Goal: Contribute content: Contribute content

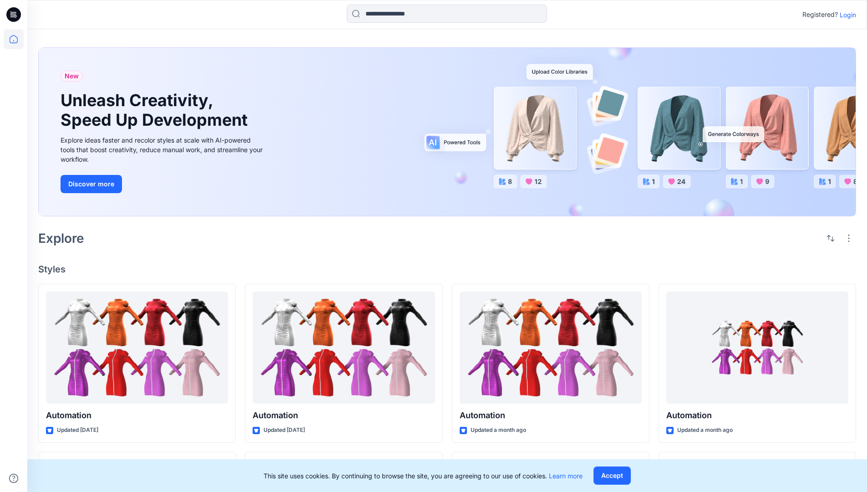
click at [846, 15] on p "Login" at bounding box center [848, 15] width 16 height 10
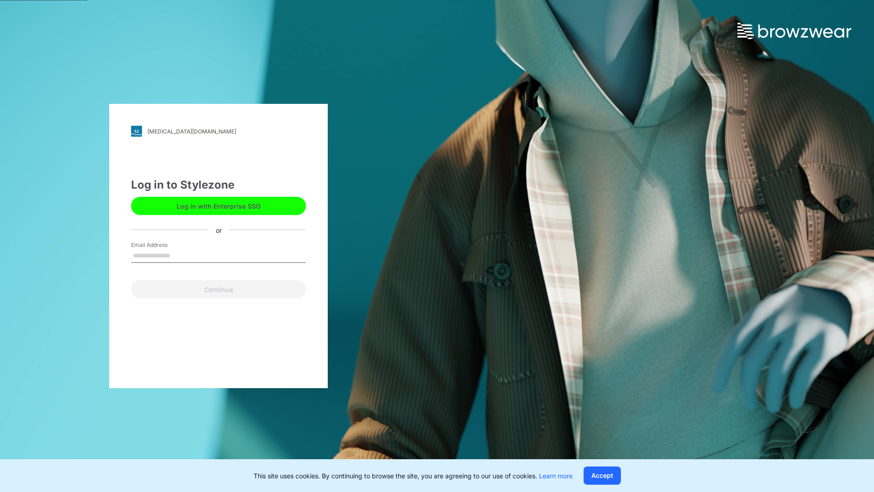
click at [180, 255] on input "Email Address" at bounding box center [218, 256] width 175 height 14
type input "**********"
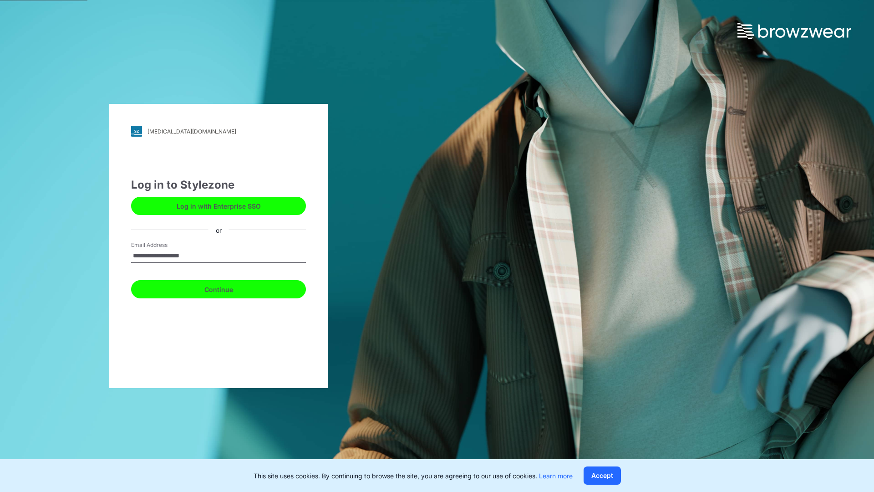
click at [229, 288] on button "Continue" at bounding box center [218, 289] width 175 height 18
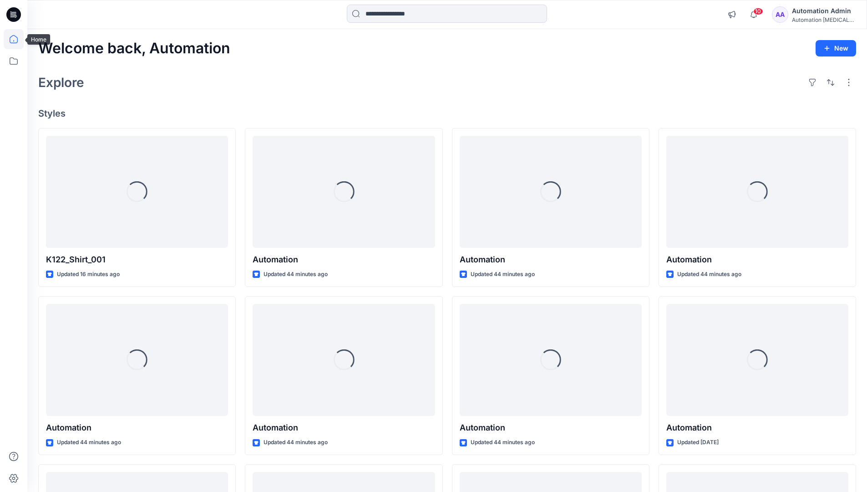
click at [17, 39] on icon at bounding box center [14, 39] width 8 height 8
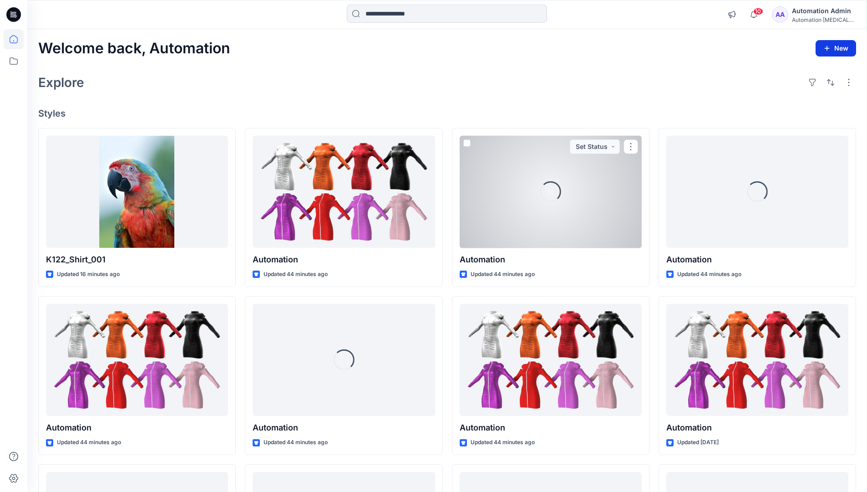
click at [841, 46] on button "New" at bounding box center [836, 48] width 41 height 16
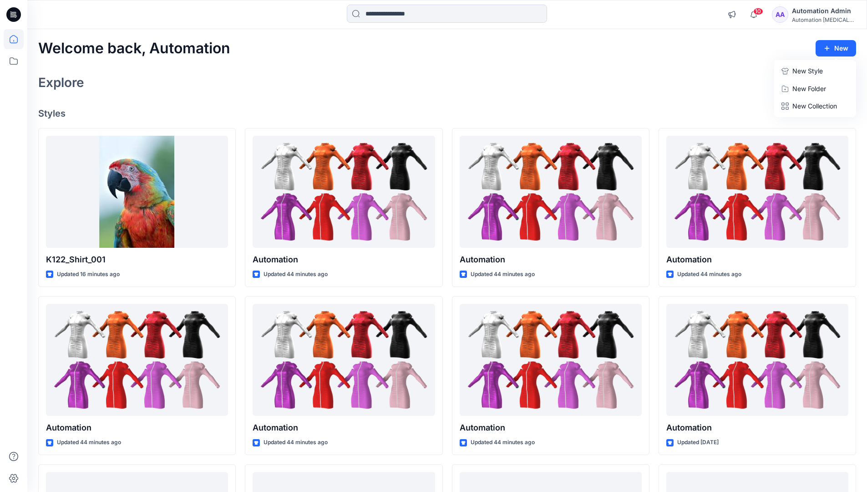
click at [801, 68] on p "New Style" at bounding box center [808, 71] width 31 height 11
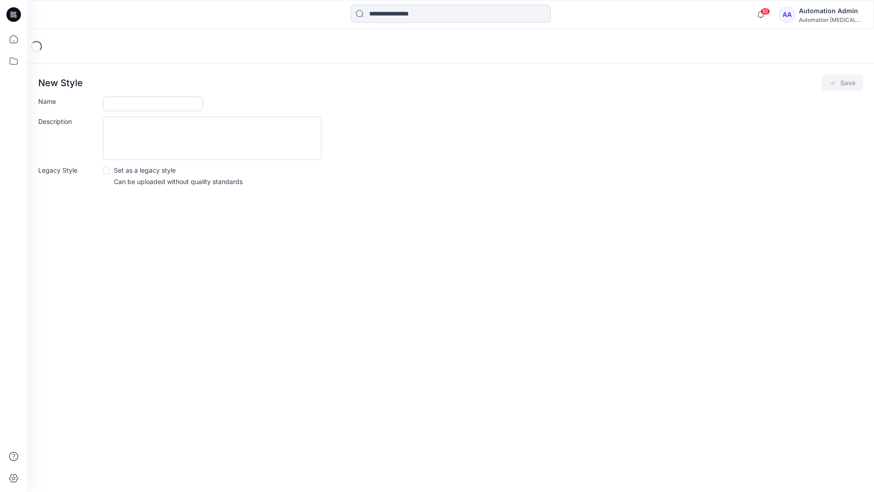
click at [127, 106] on input "Name" at bounding box center [153, 104] width 100 height 15
type input "**********"
click at [106, 169] on span at bounding box center [106, 170] width 7 height 7
click at [842, 83] on button "Save" at bounding box center [842, 83] width 41 height 16
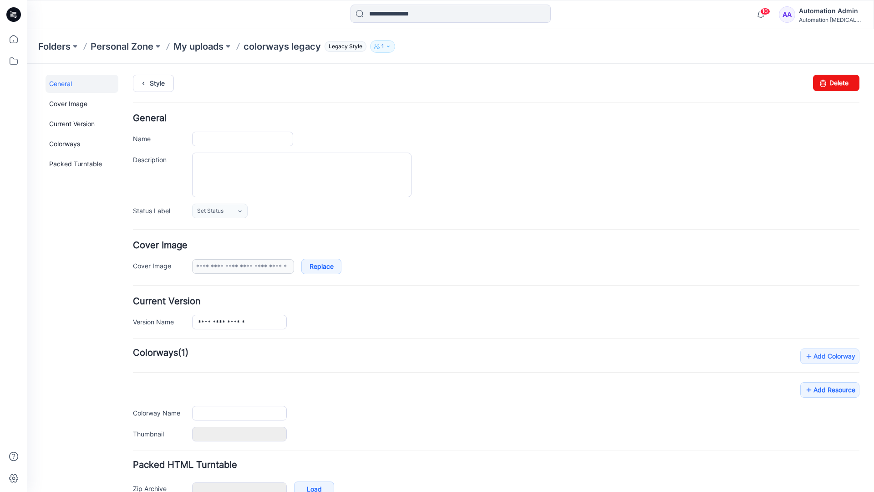
type input "**********"
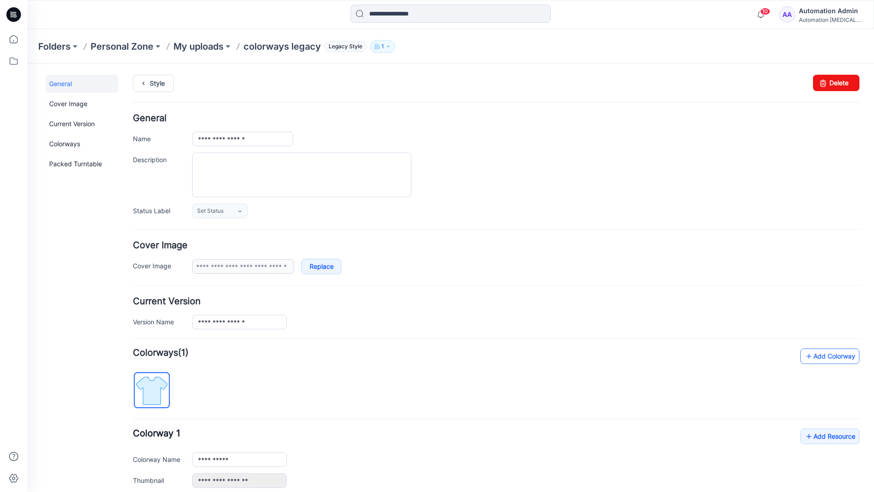
click at [817, 359] on link "Add Colorway" at bounding box center [829, 355] width 59 height 15
click at [816, 357] on link "Add Colorway" at bounding box center [829, 355] width 59 height 15
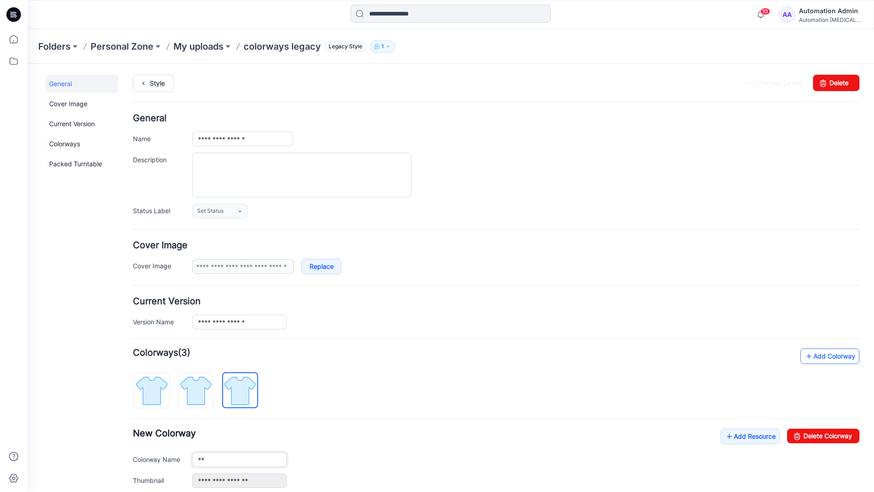
type input "*"
click at [203, 389] on img at bounding box center [196, 390] width 34 height 34
click at [226, 461] on input "**********" at bounding box center [239, 459] width 95 height 15
click at [239, 459] on input "**********" at bounding box center [239, 459] width 95 height 15
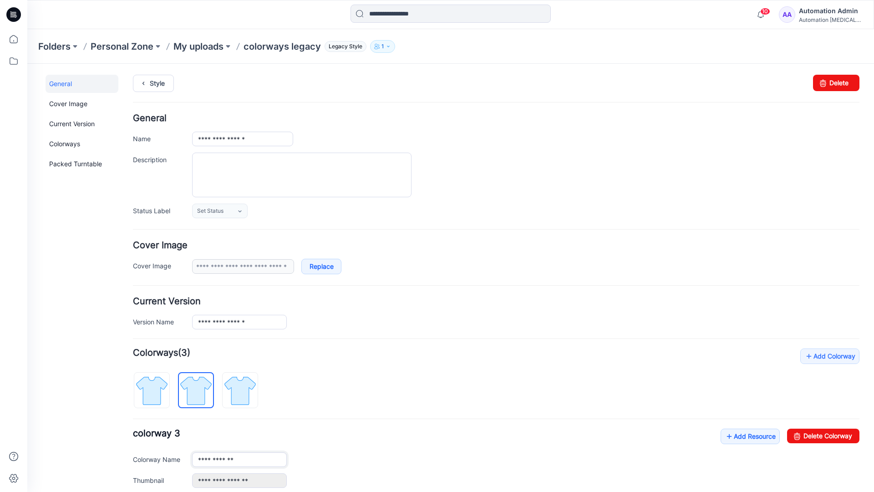
click at [239, 459] on input "**********" at bounding box center [239, 459] width 95 height 15
type input "*"
click at [161, 384] on img at bounding box center [152, 390] width 34 height 34
click at [745, 438] on link "Add Resource" at bounding box center [750, 435] width 59 height 15
type input "**********"
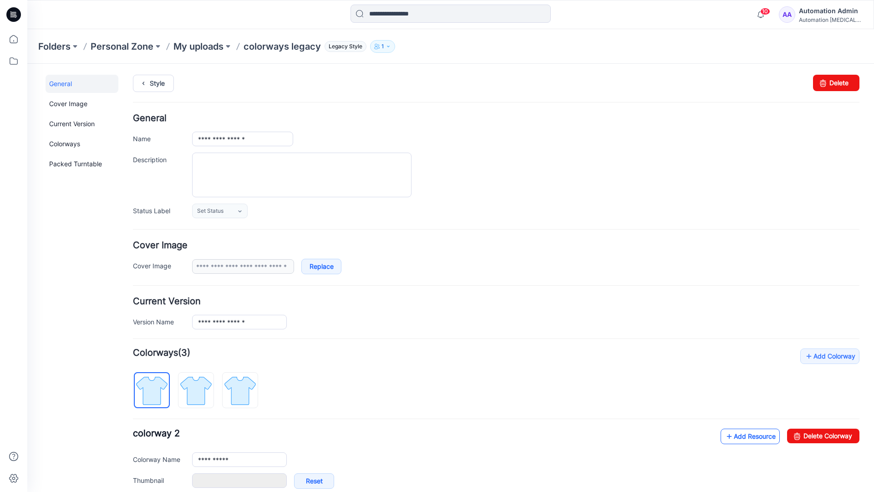
type input "**********"
click at [183, 480] on link at bounding box center [182, 480] width 7 height 7
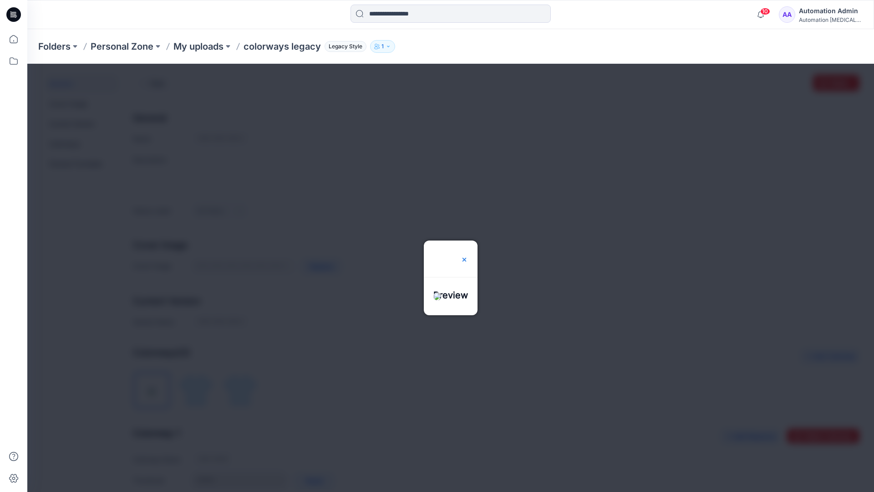
click at [468, 256] on img at bounding box center [464, 259] width 7 height 7
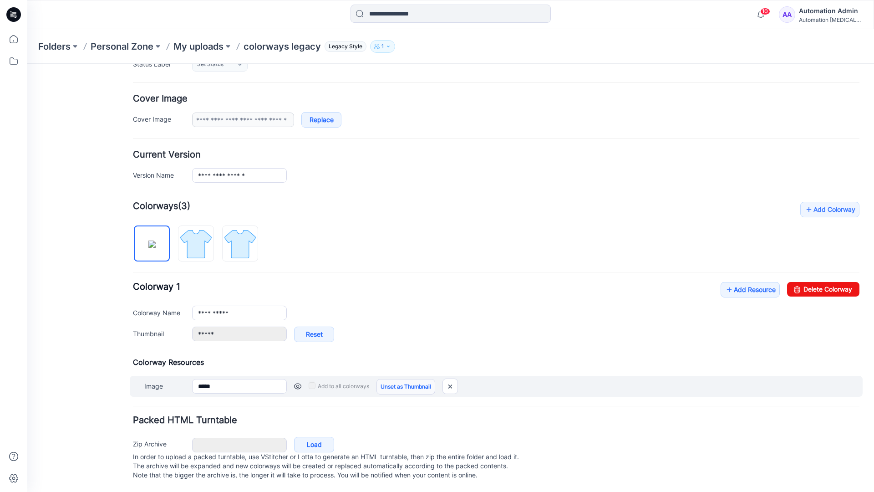
click at [402, 379] on link "Unset as Thumbnail" at bounding box center [406, 386] width 59 height 15
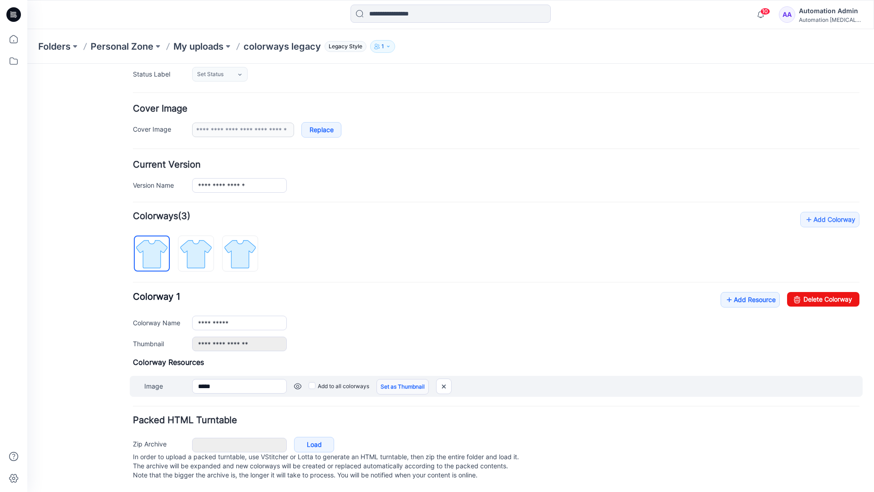
click at [389, 379] on link "Set as Thumbnail" at bounding box center [403, 386] width 52 height 15
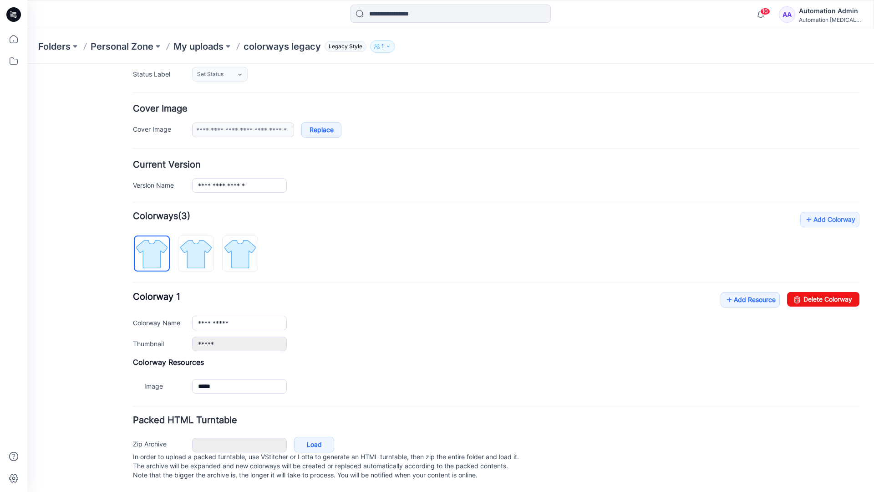
click at [27, 64] on link "Reset" at bounding box center [27, 64] width 0 height 0
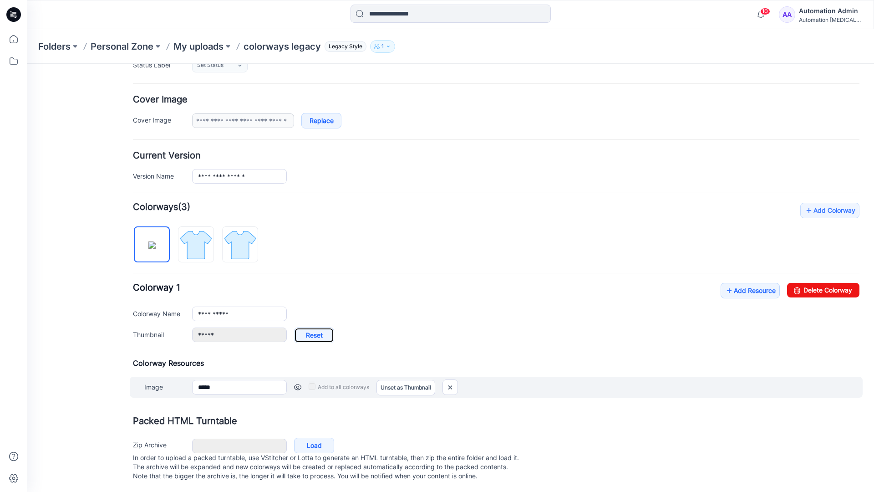
type input "**********"
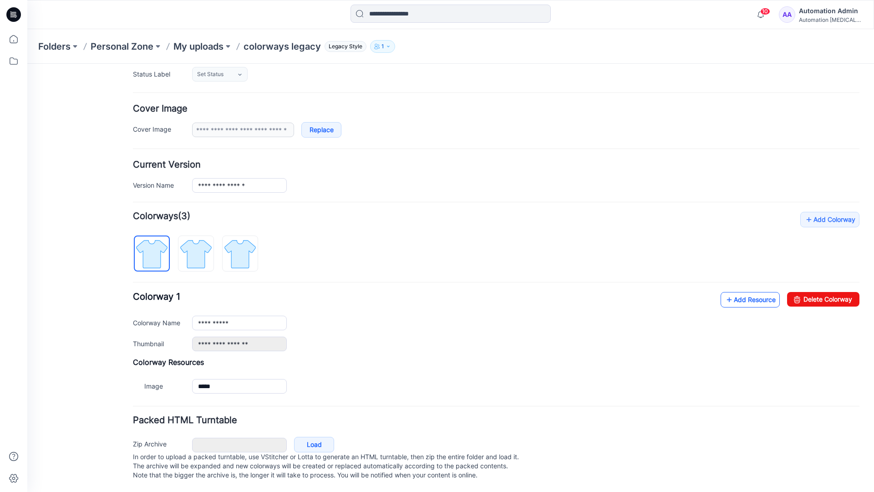
click at [744, 292] on link "Add Resource" at bounding box center [750, 299] width 59 height 15
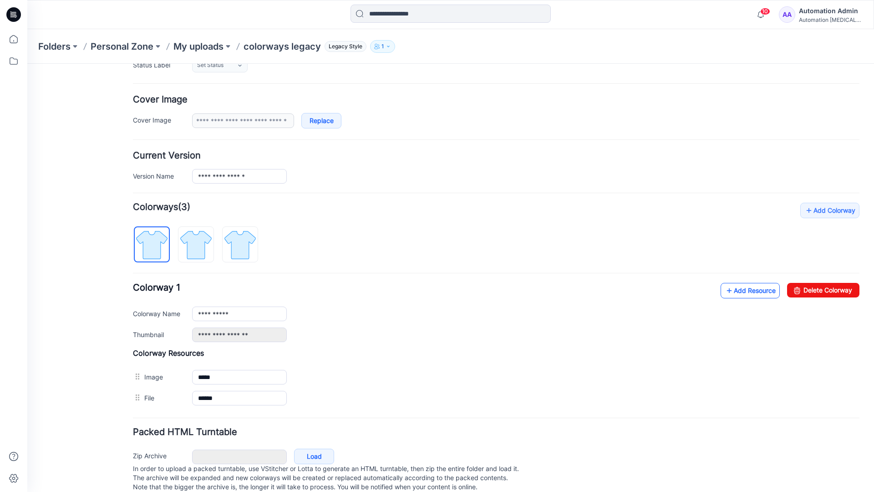
click at [749, 290] on link "Add Resource" at bounding box center [750, 290] width 59 height 15
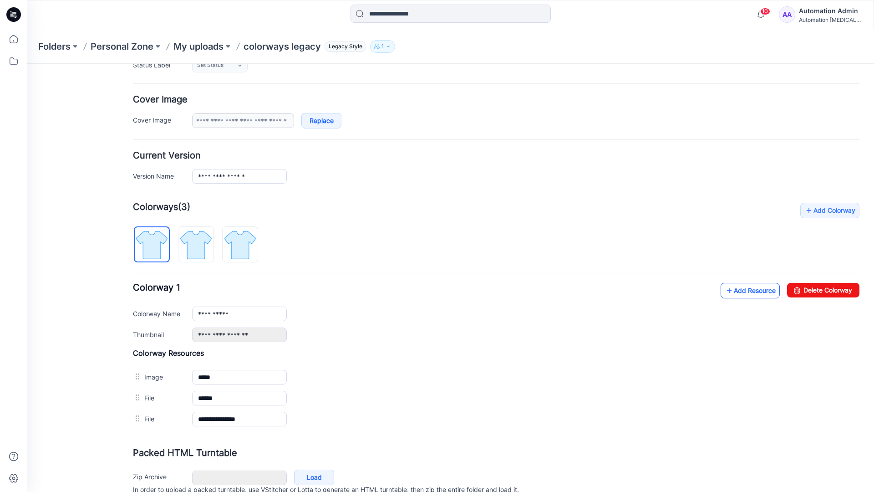
click at [736, 290] on link "Add Resource" at bounding box center [750, 290] width 59 height 15
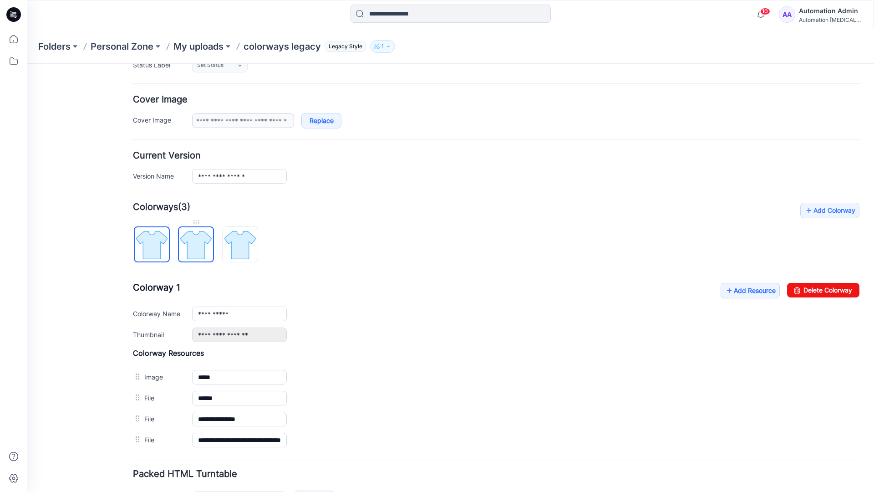
click at [204, 253] on img at bounding box center [196, 245] width 34 height 34
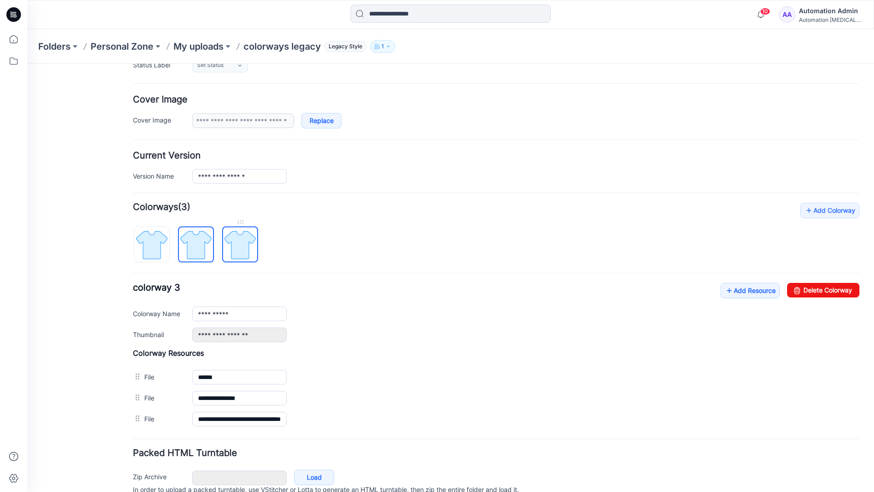
click at [251, 255] on img at bounding box center [240, 245] width 34 height 34
click at [205, 253] on img at bounding box center [196, 245] width 34 height 34
click at [164, 255] on img at bounding box center [152, 245] width 34 height 34
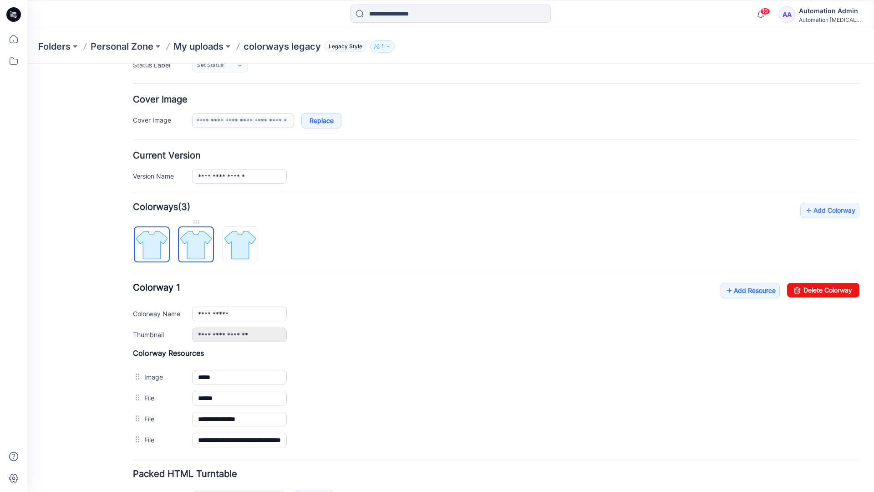
click at [192, 244] on img at bounding box center [196, 245] width 34 height 34
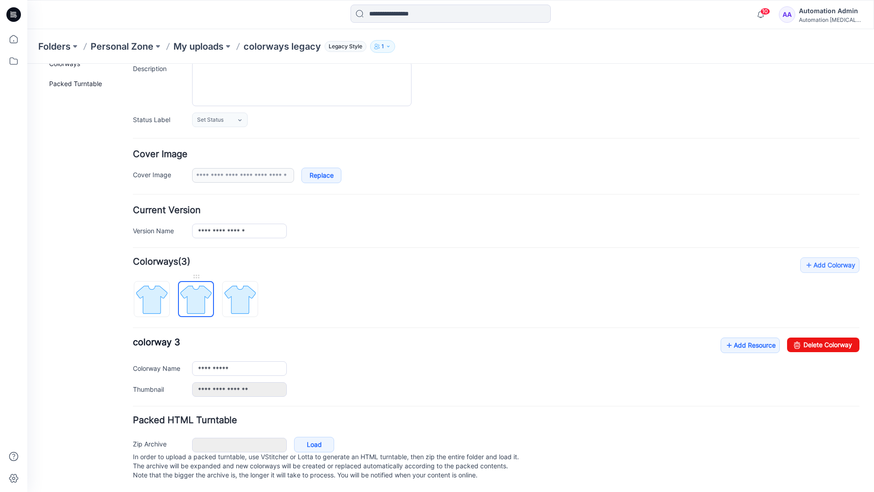
scroll to position [100, 0]
click at [240, 290] on img at bounding box center [240, 299] width 34 height 34
click at [193, 290] on img at bounding box center [196, 299] width 34 height 34
click at [236, 290] on img at bounding box center [240, 299] width 34 height 34
click at [196, 293] on img at bounding box center [196, 299] width 34 height 34
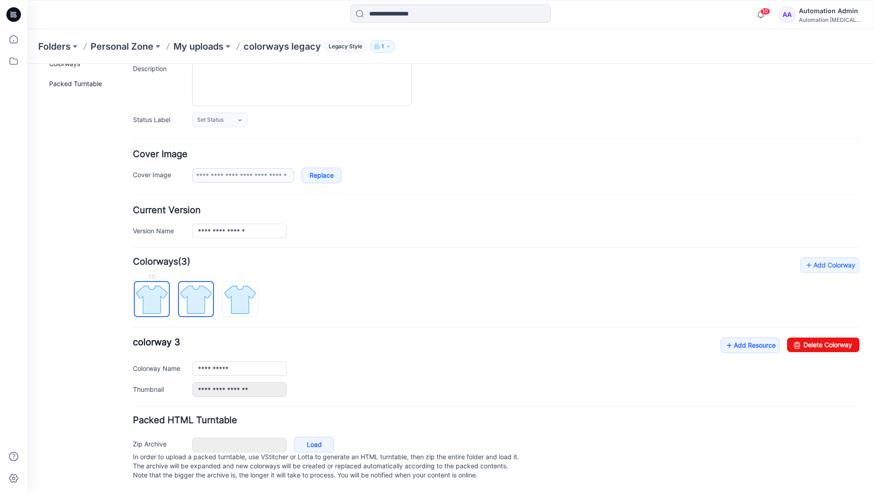
click at [158, 295] on img at bounding box center [152, 299] width 34 height 34
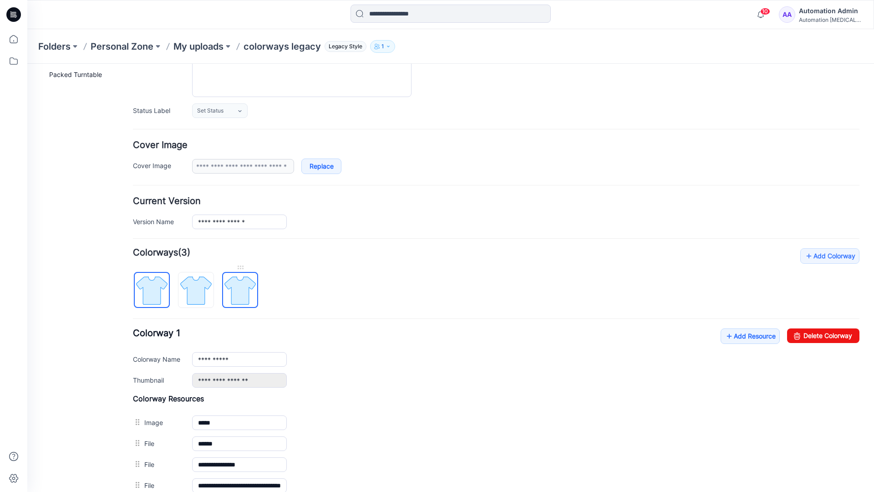
click at [239, 290] on img at bounding box center [240, 290] width 34 height 34
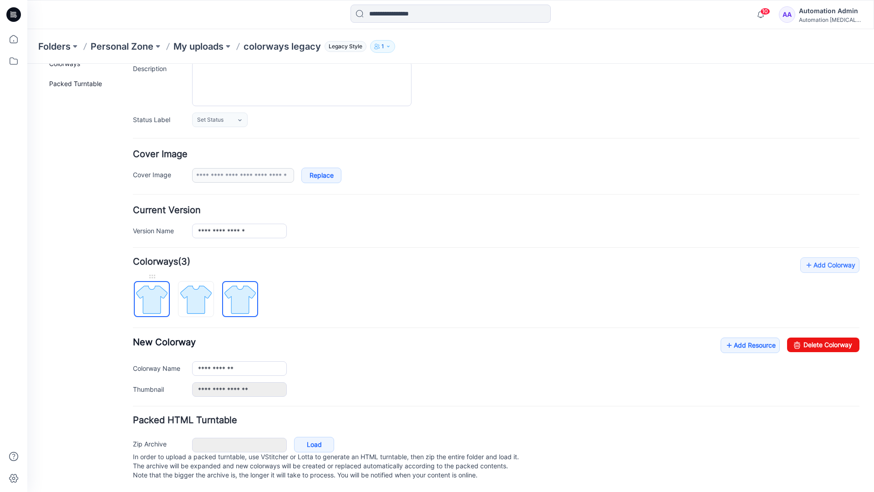
click at [161, 290] on img at bounding box center [152, 299] width 34 height 34
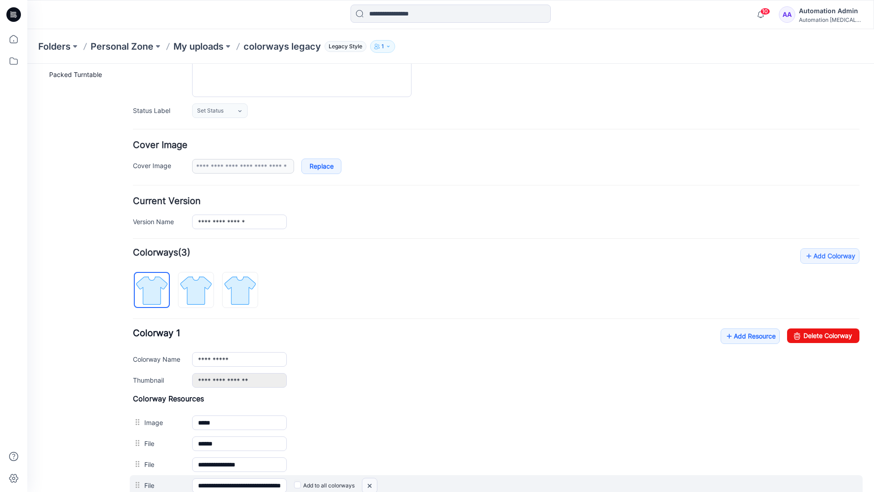
click at [372, 486] on img at bounding box center [369, 485] width 15 height 15
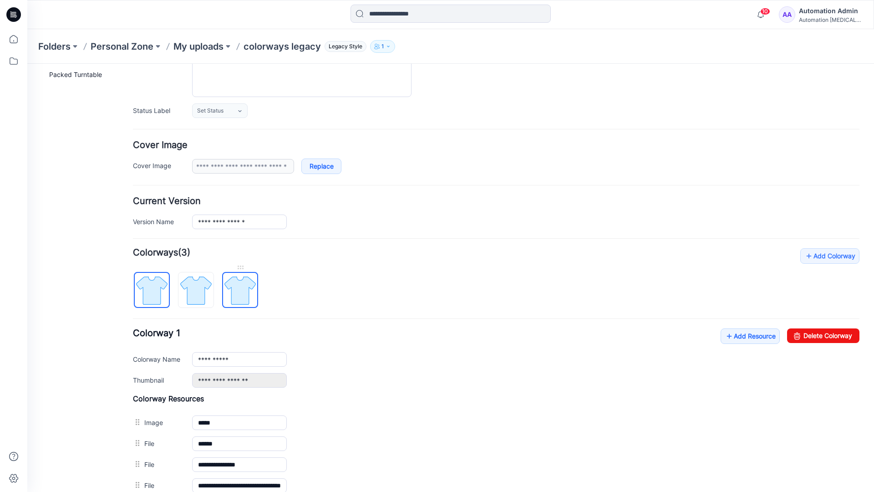
click at [239, 293] on img at bounding box center [240, 290] width 34 height 34
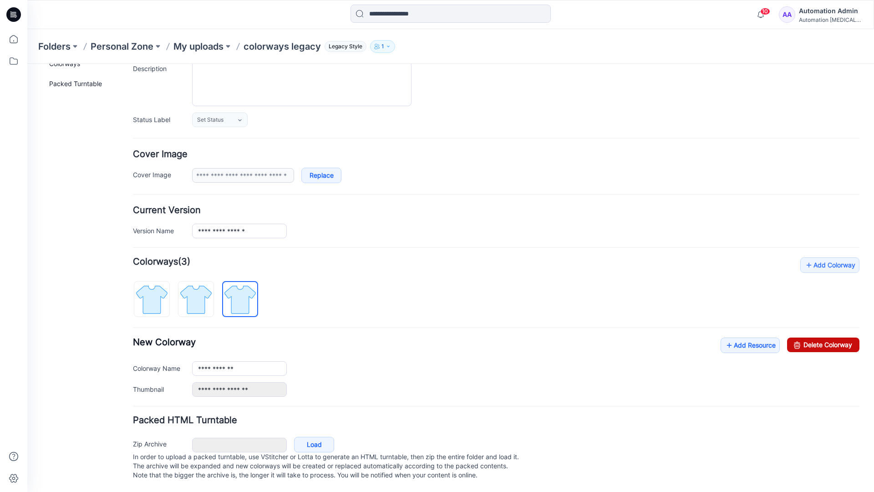
click at [804, 337] on link "Delete Colorway" at bounding box center [823, 344] width 72 height 15
click at [210, 285] on img at bounding box center [196, 299] width 34 height 34
click at [831, 337] on link "Delete Colorway" at bounding box center [823, 344] width 72 height 15
type input "**********"
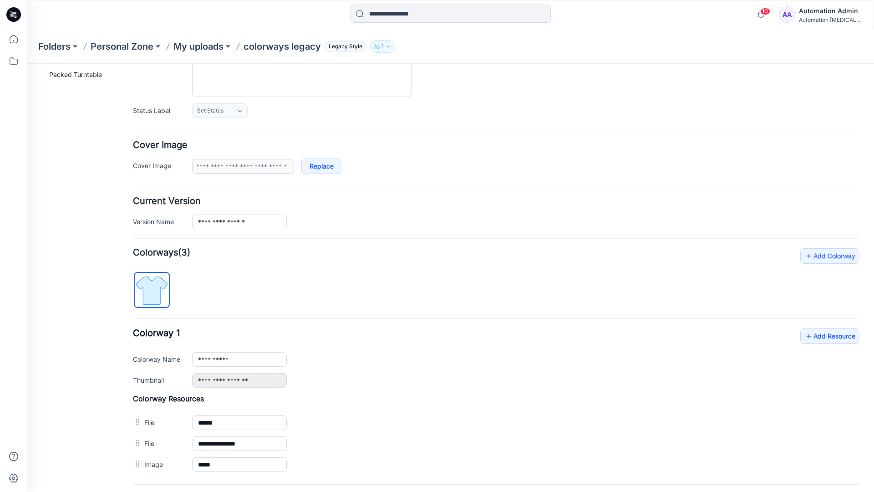
scroll to position [0, 0]
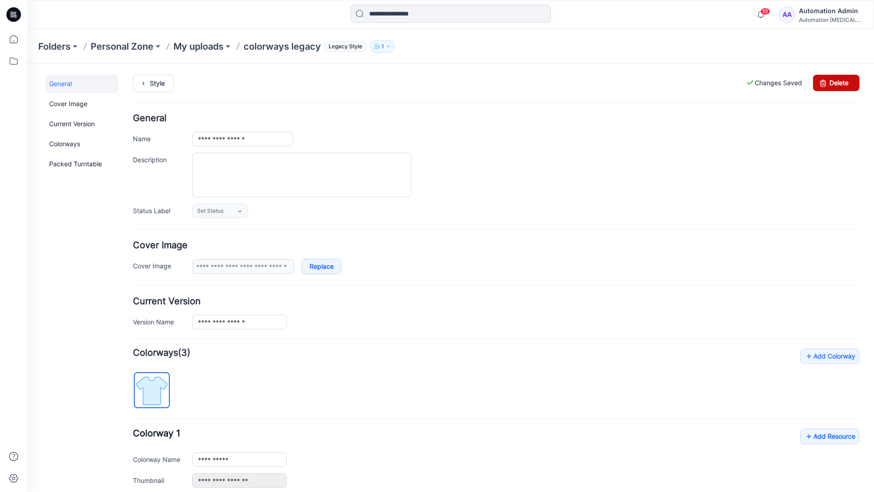
click at [836, 83] on link "Delete" at bounding box center [836, 83] width 46 height 16
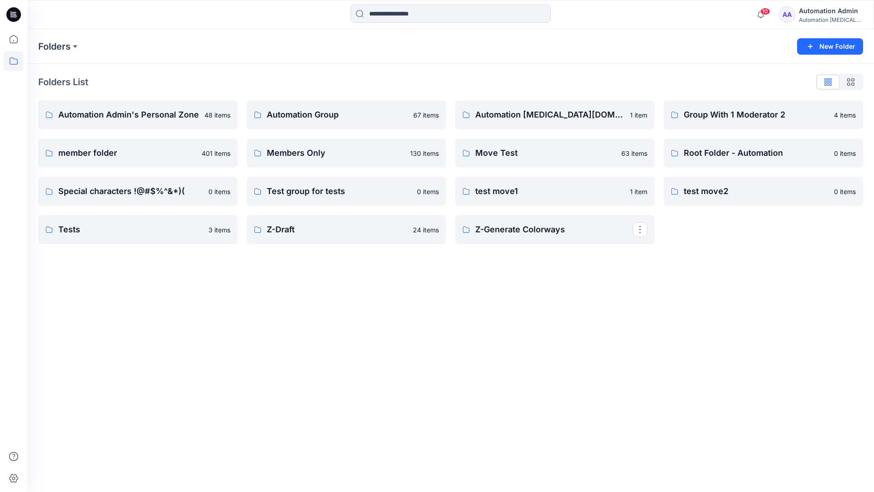
click at [818, 14] on div "Automation Admin" at bounding box center [831, 10] width 64 height 11
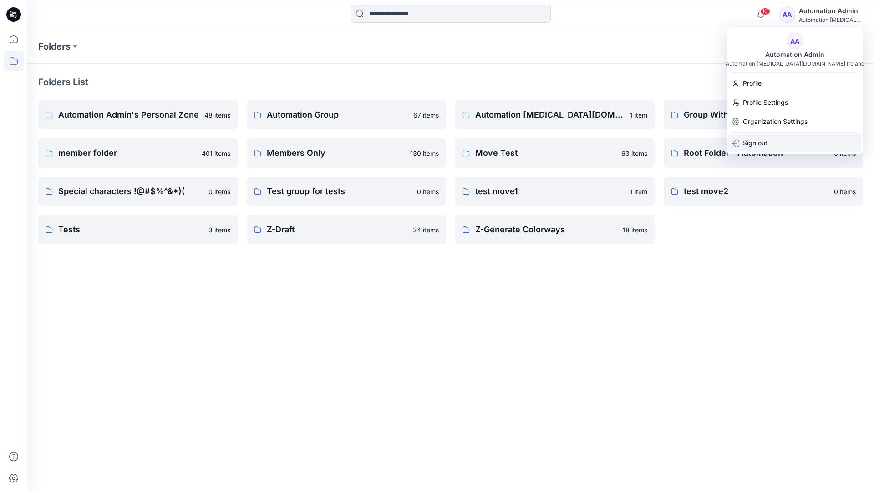
click at [758, 148] on p "Sign out" at bounding box center [755, 142] width 25 height 17
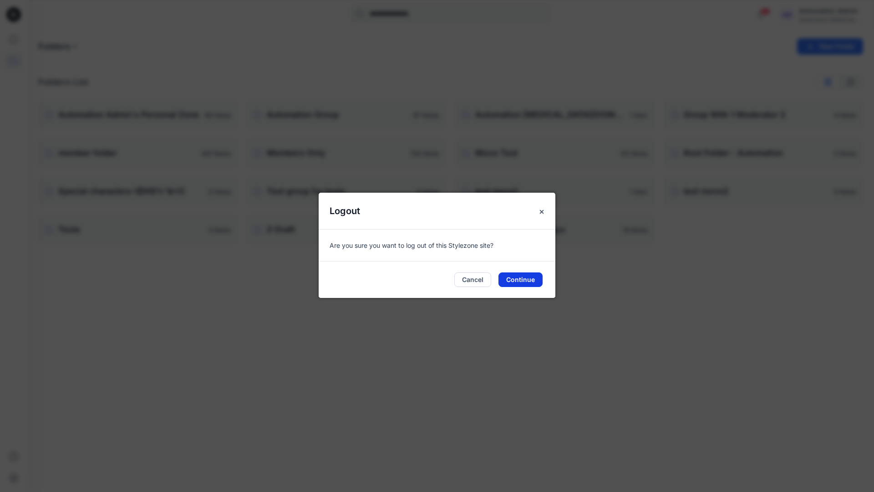
click at [530, 275] on button "Continue" at bounding box center [521, 279] width 44 height 15
